Goal: Transaction & Acquisition: Book appointment/travel/reservation

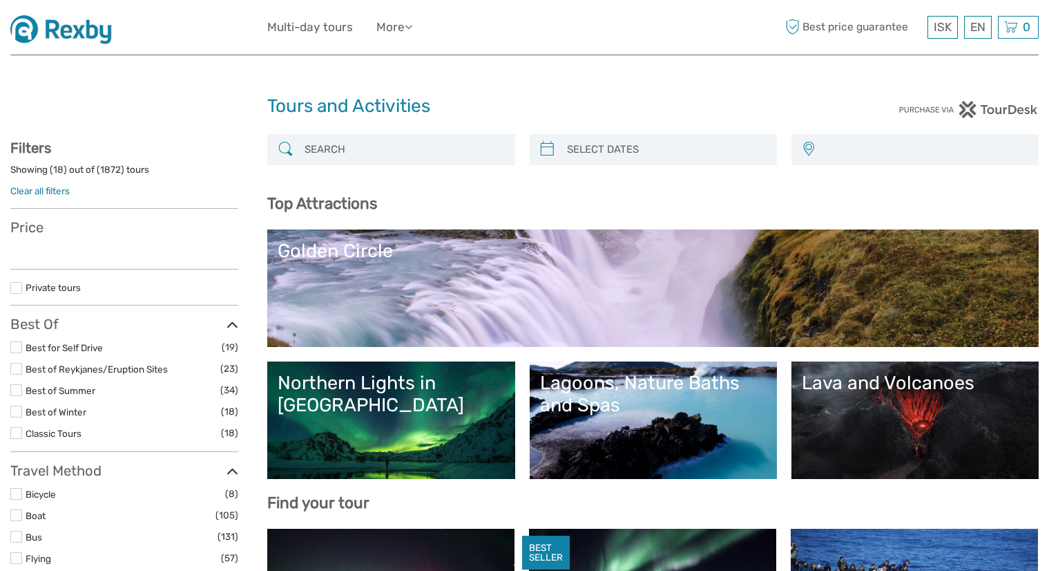
select select
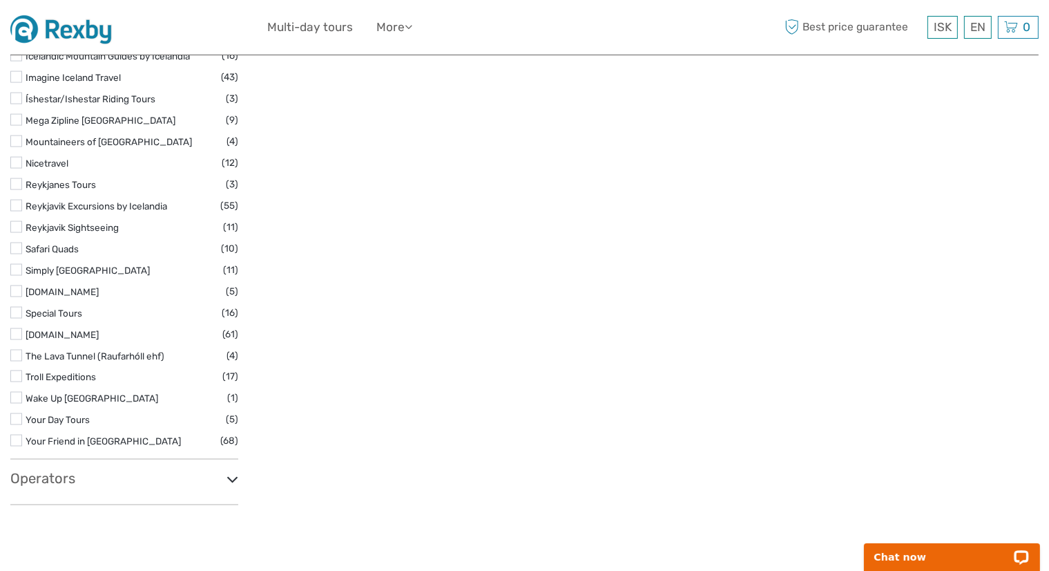
scroll to position [2141, 0]
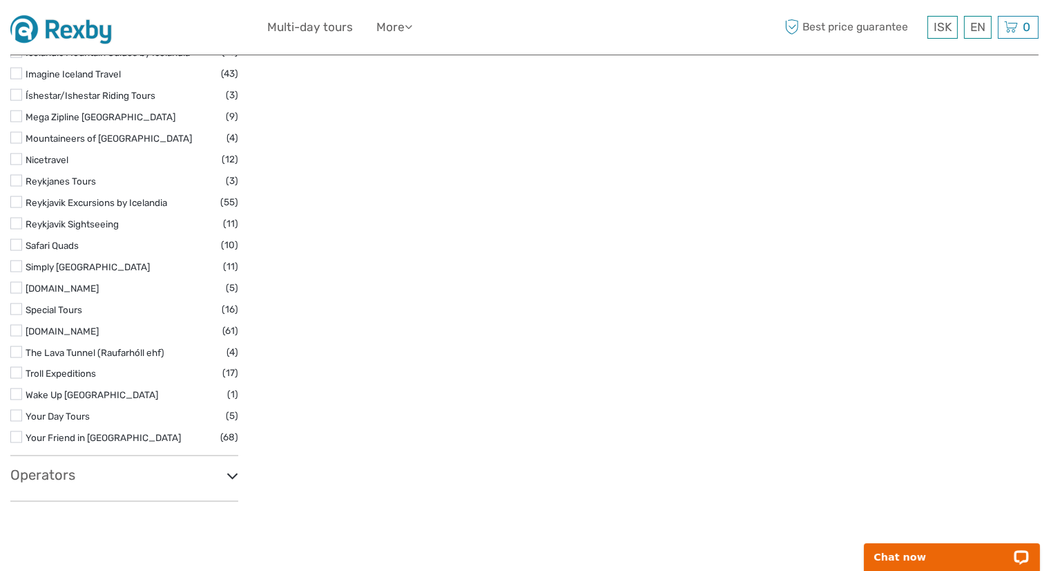
click at [16, 245] on label at bounding box center [16, 245] width 12 height 12
click at [0, 0] on input "checkbox" at bounding box center [0, 0] width 0 height 0
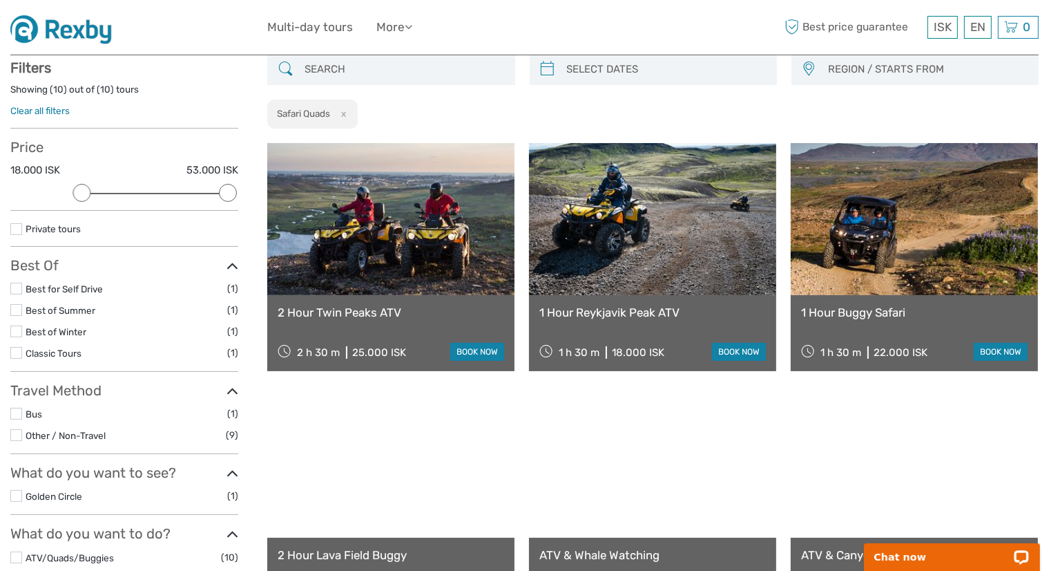
scroll to position [77, 0]
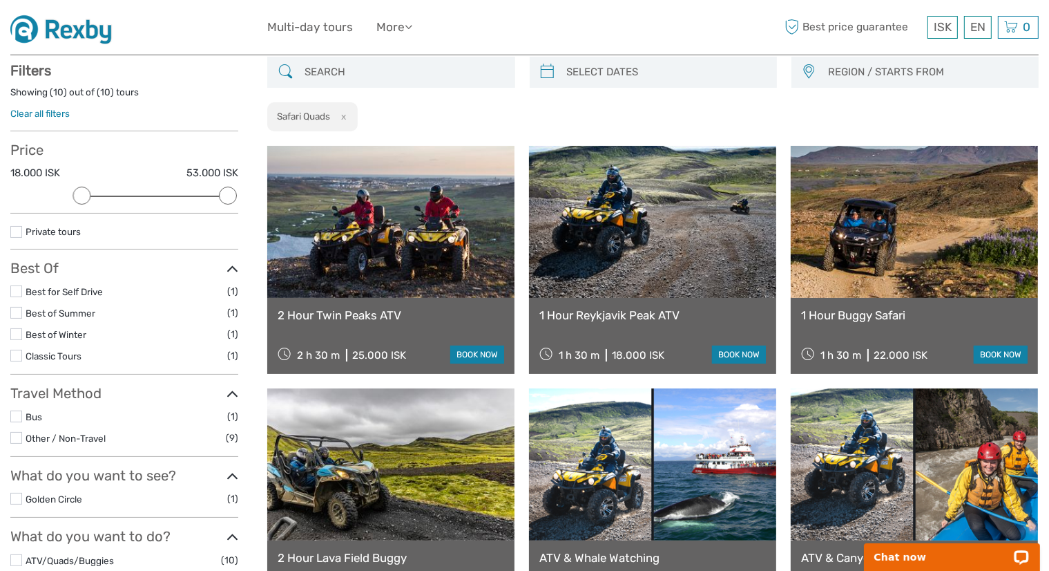
click at [84, 36] on img at bounding box center [65, 27] width 111 height 34
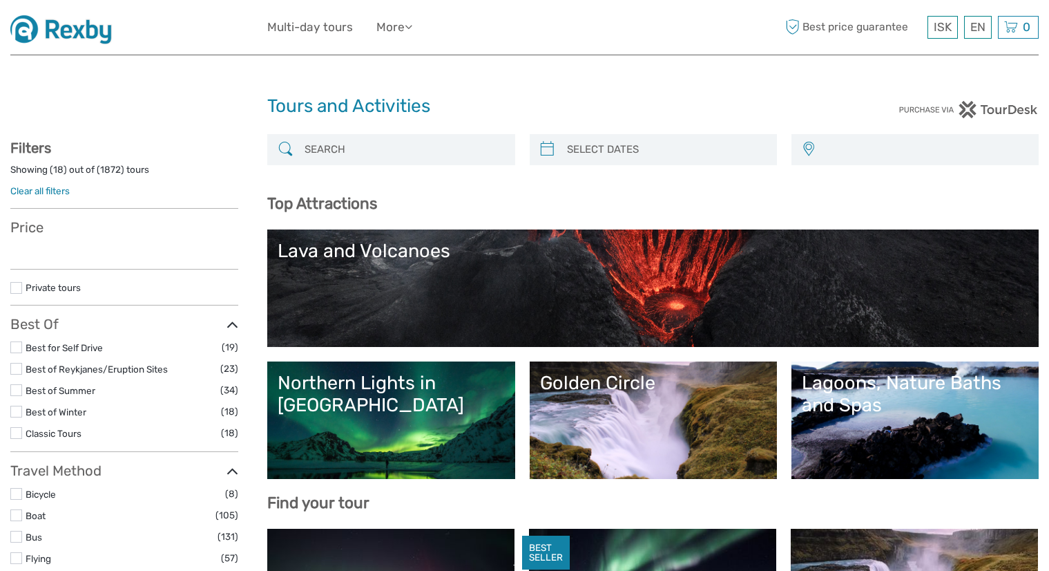
select select
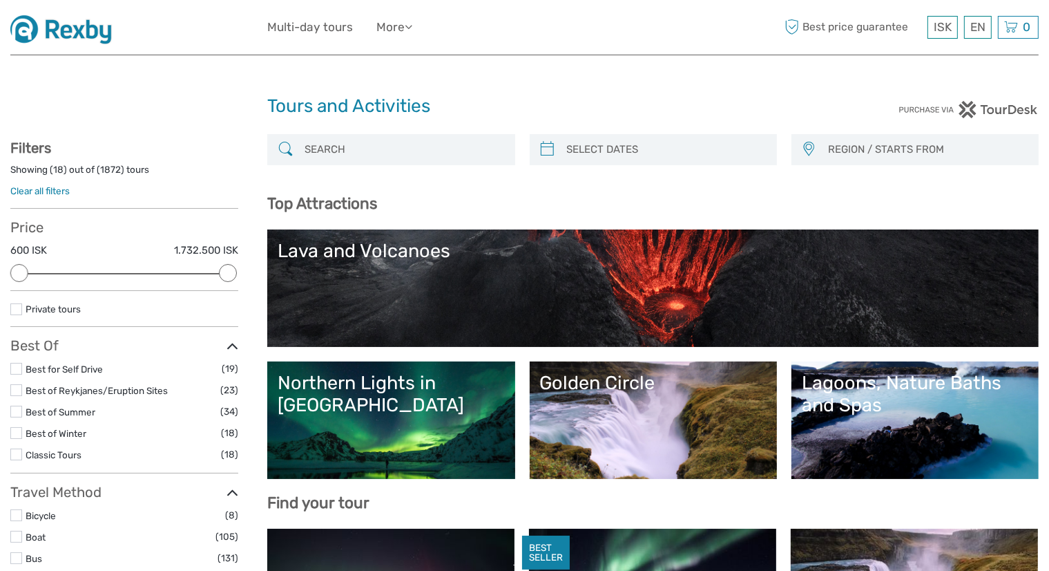
click at [345, 155] on input "search" at bounding box center [403, 149] width 209 height 24
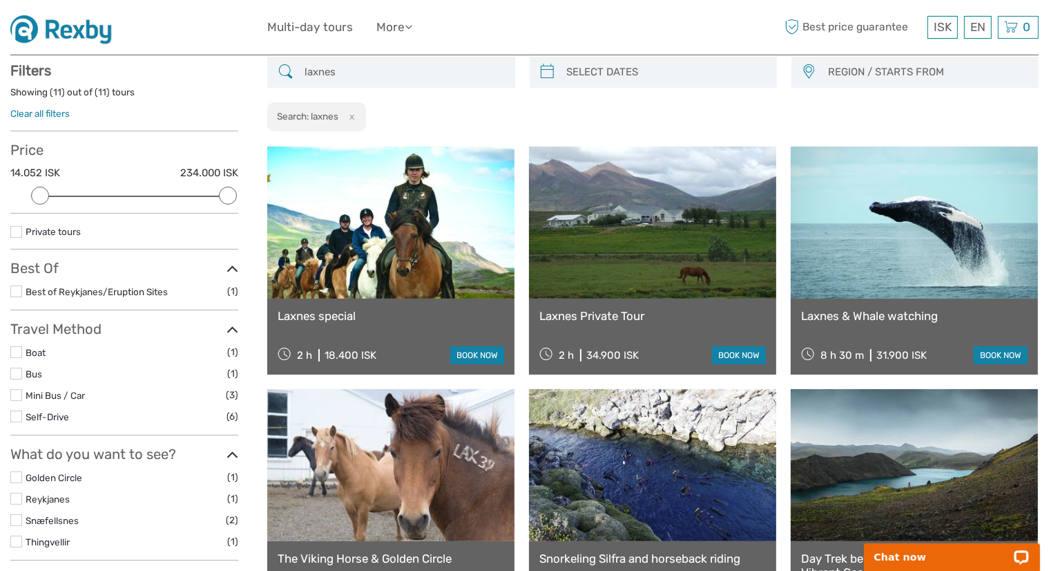
scroll to position [77, 0]
type input "laxnes"
click at [345, 314] on link "Laxnes special" at bounding box center [391, 315] width 227 height 14
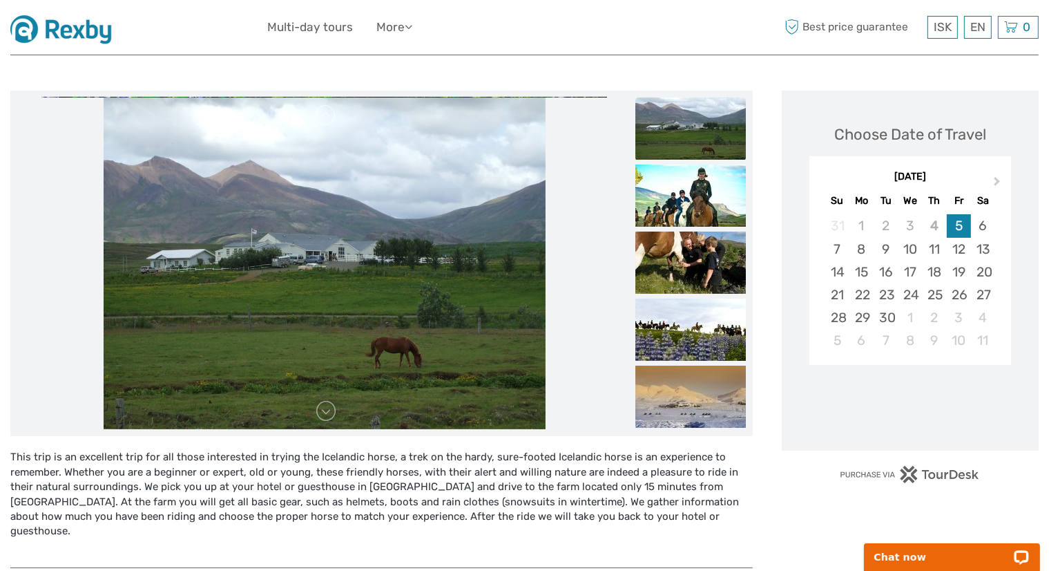
scroll to position [138, 0]
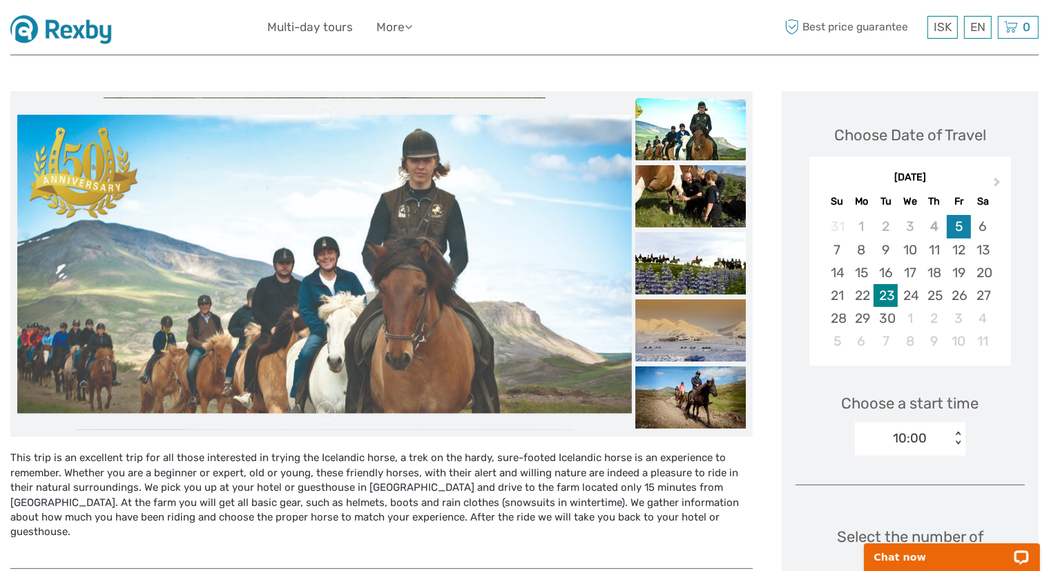
click at [889, 293] on div "23" at bounding box center [886, 295] width 24 height 23
click at [948, 438] on div "10:00" at bounding box center [903, 438] width 96 height 21
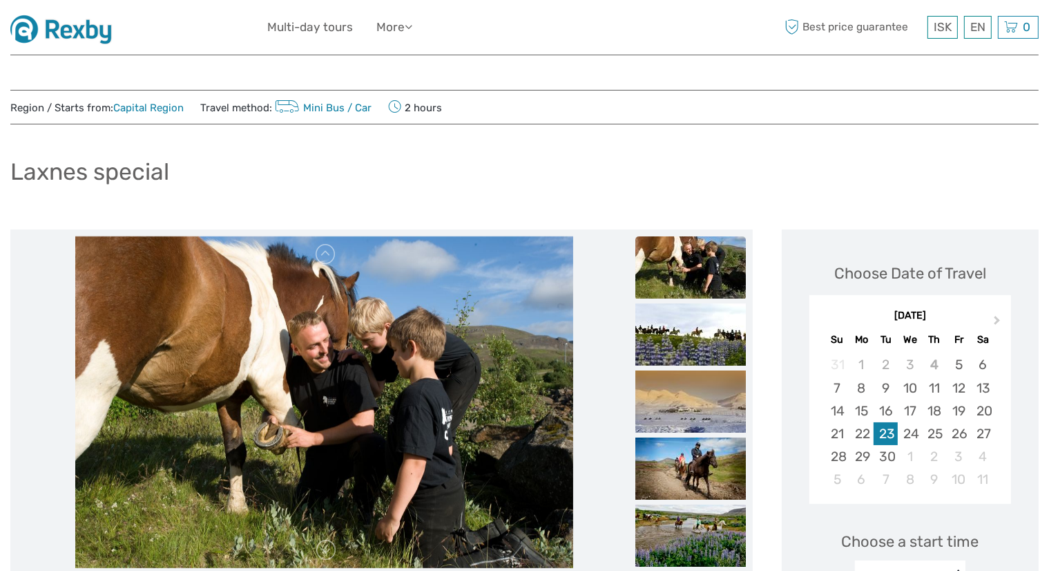
click at [61, 35] on img at bounding box center [65, 27] width 111 height 34
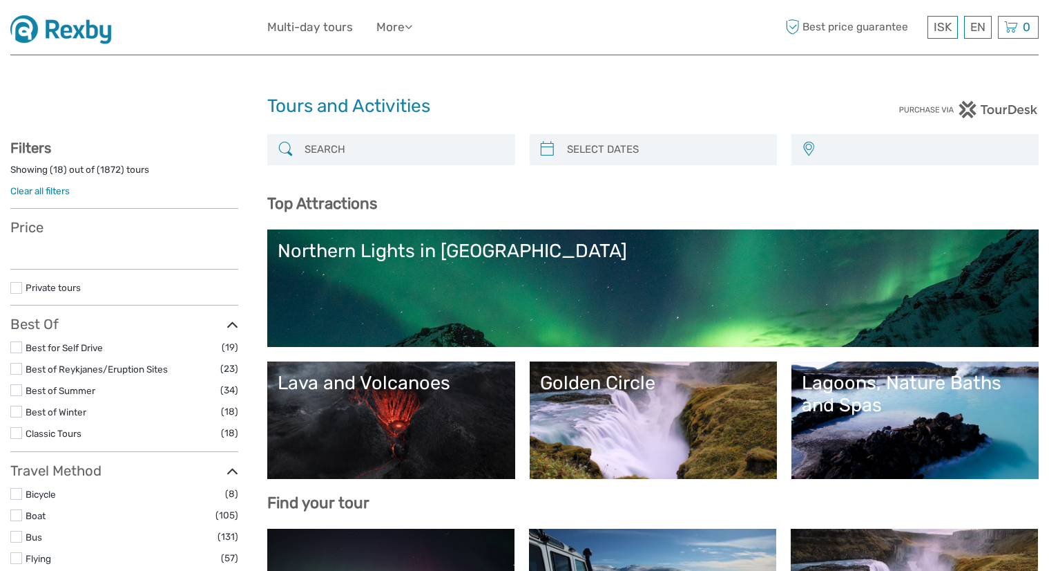
select select
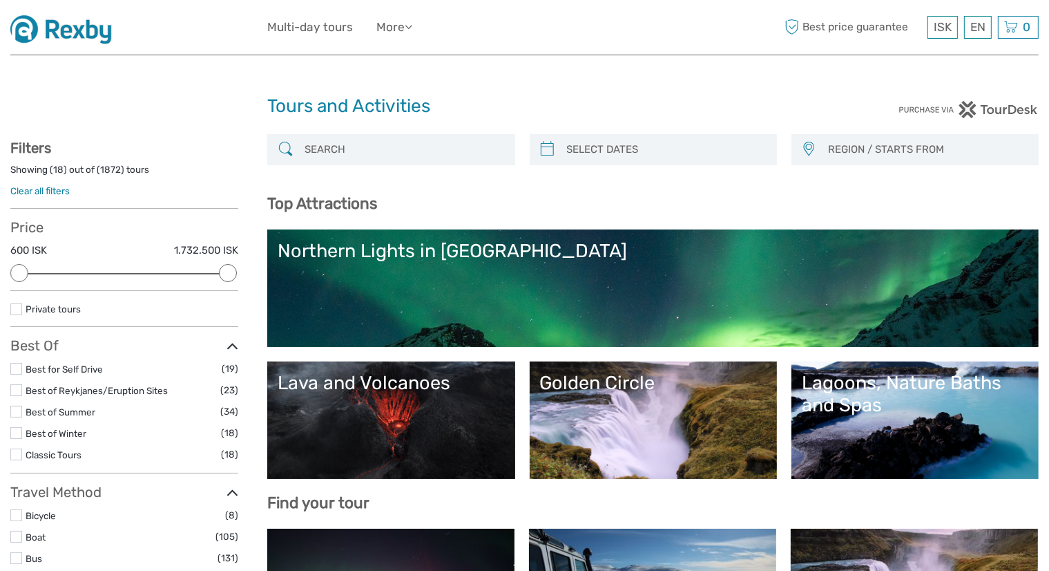
click at [381, 149] on input "search" at bounding box center [403, 149] width 209 height 24
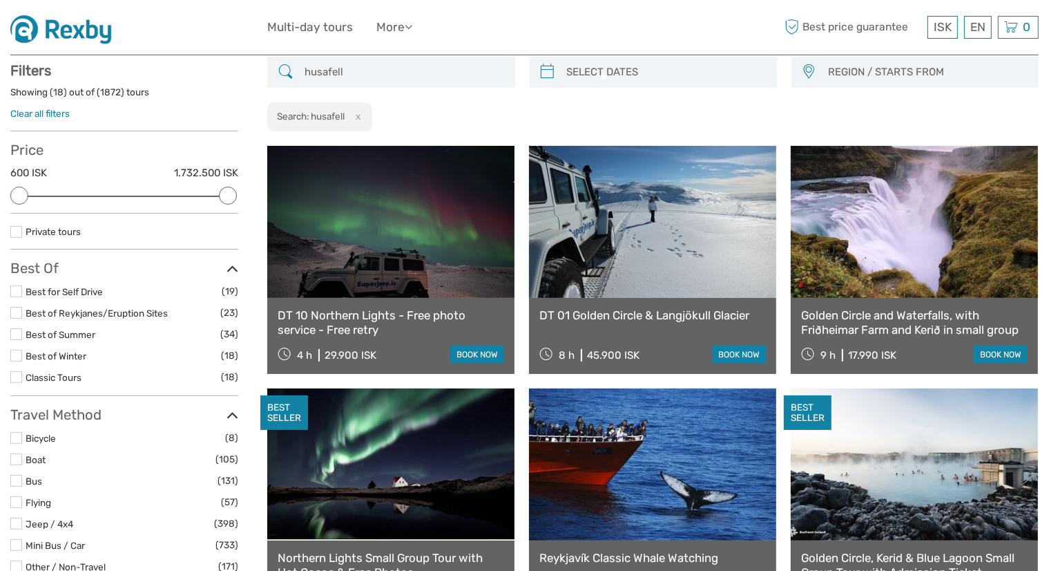
scroll to position [77, 0]
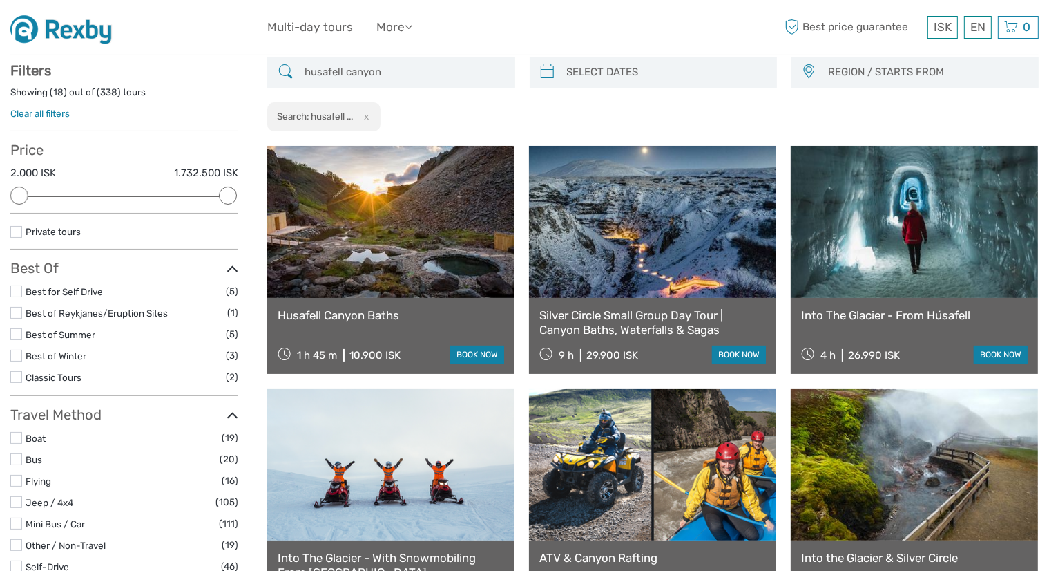
type input "husafell canyon"
click at [367, 303] on div "Husafell Canyon Baths 1 h 45 m 10.900 ISK book now" at bounding box center [390, 336] width 247 height 76
click at [367, 318] on link "Husafell Canyon Baths" at bounding box center [391, 315] width 227 height 14
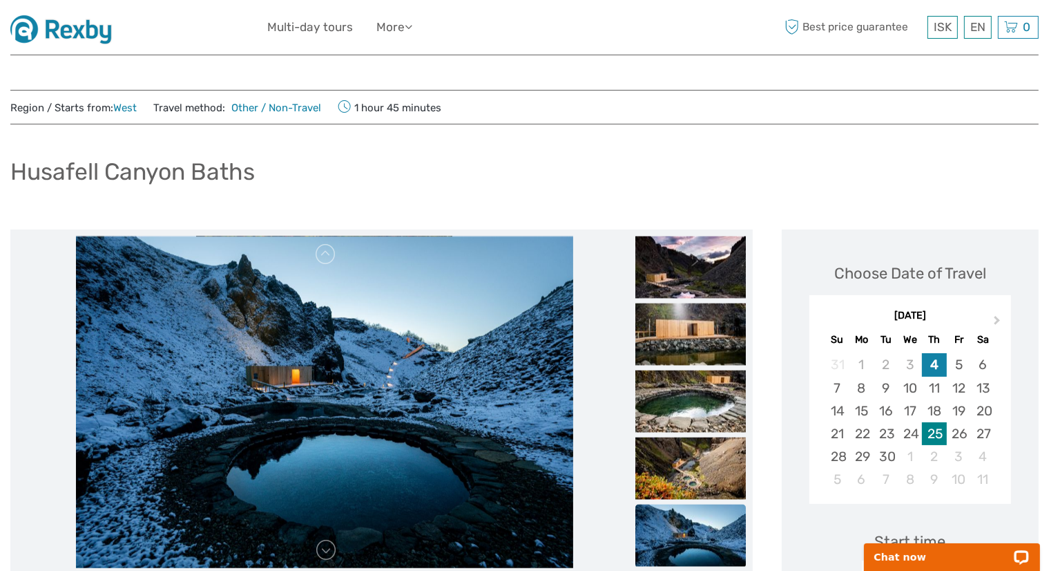
click at [942, 430] on div "25" at bounding box center [934, 433] width 24 height 23
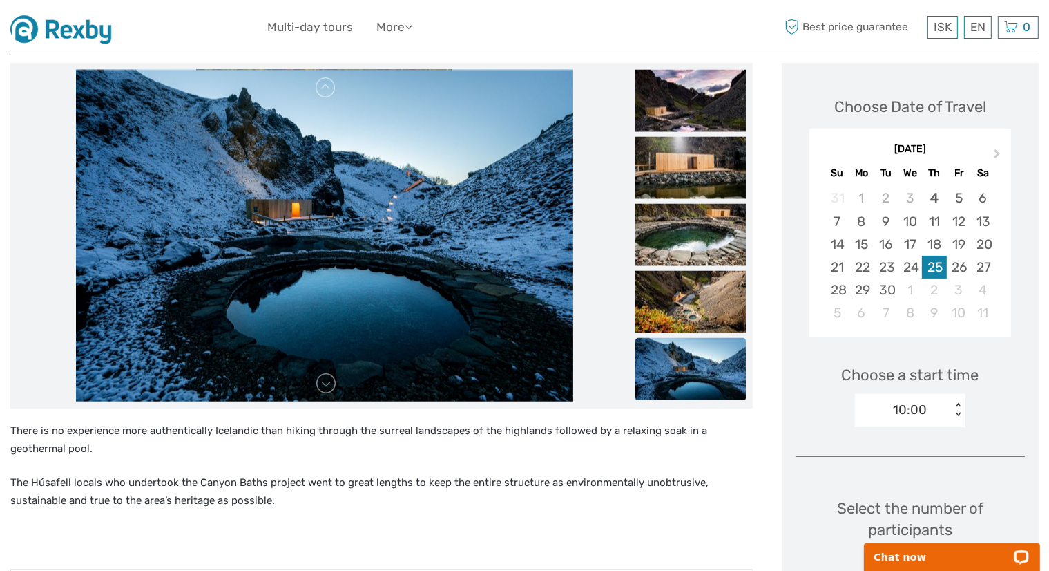
scroll to position [345, 0]
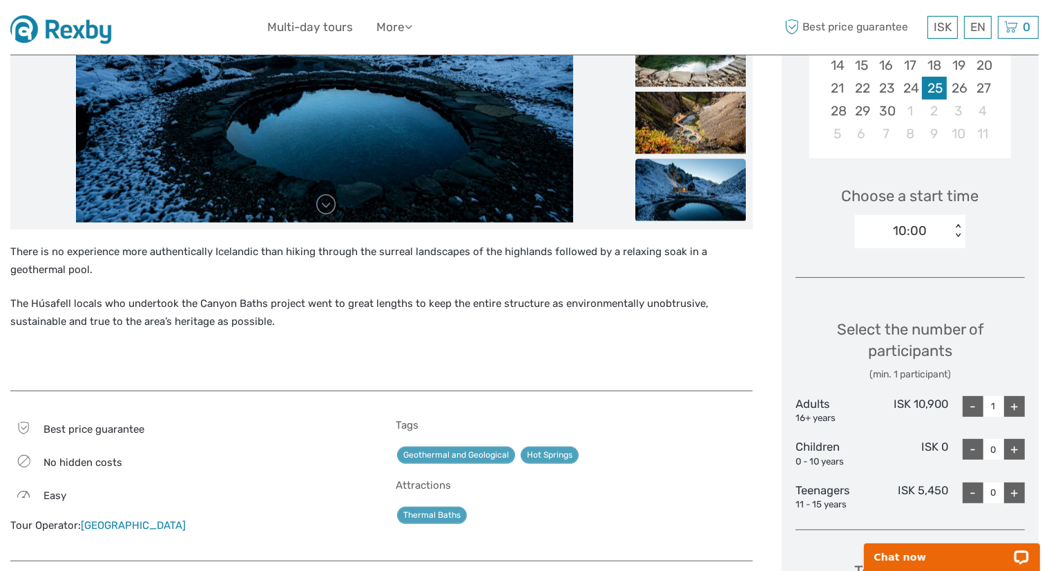
click at [919, 237] on div "10:00" at bounding box center [910, 231] width 34 height 18
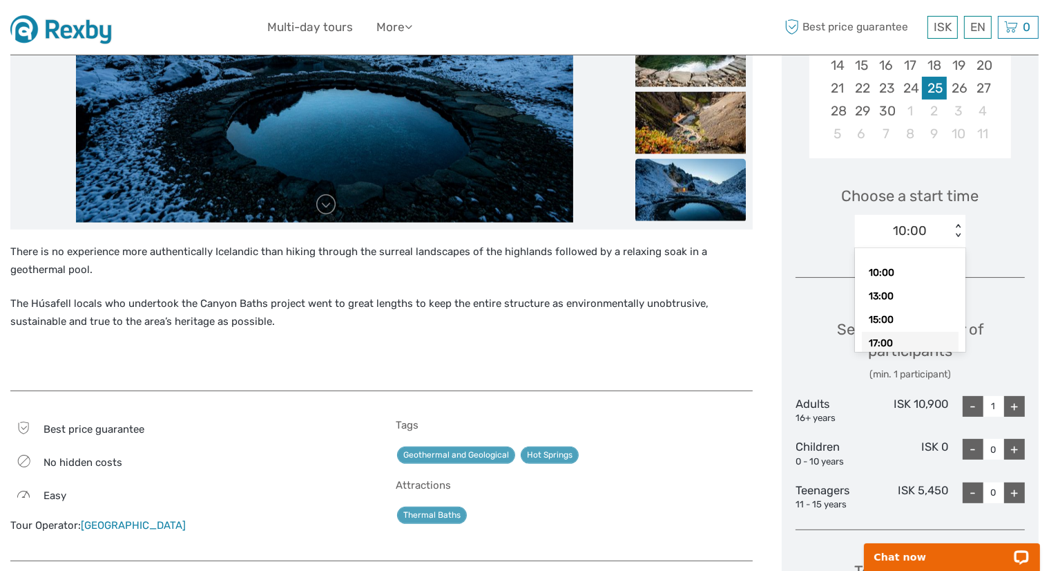
scroll to position [17, 0]
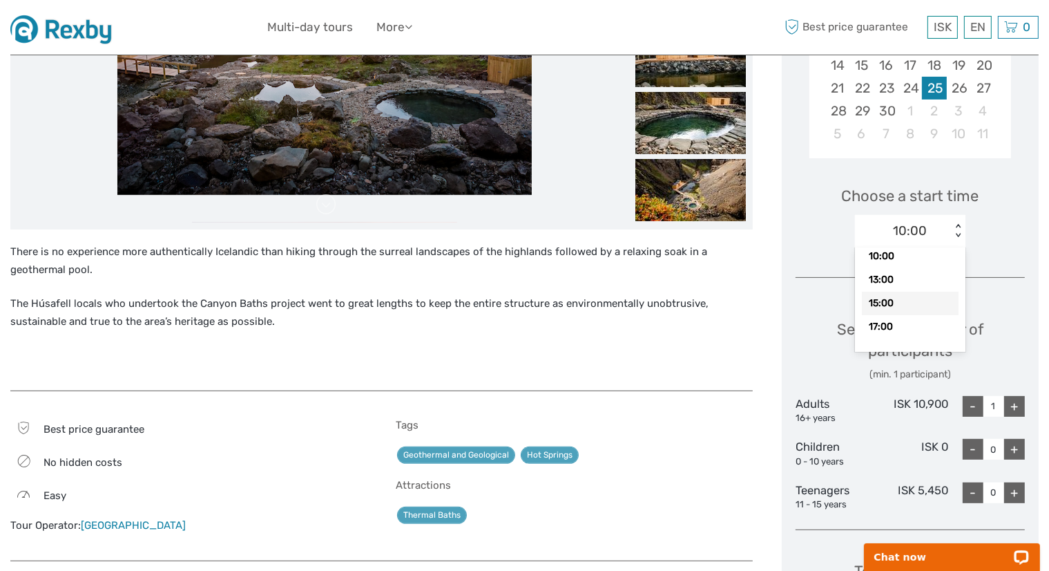
click at [894, 300] on div "15:00" at bounding box center [910, 303] width 97 height 23
